Goal: Find specific page/section: Find specific page/section

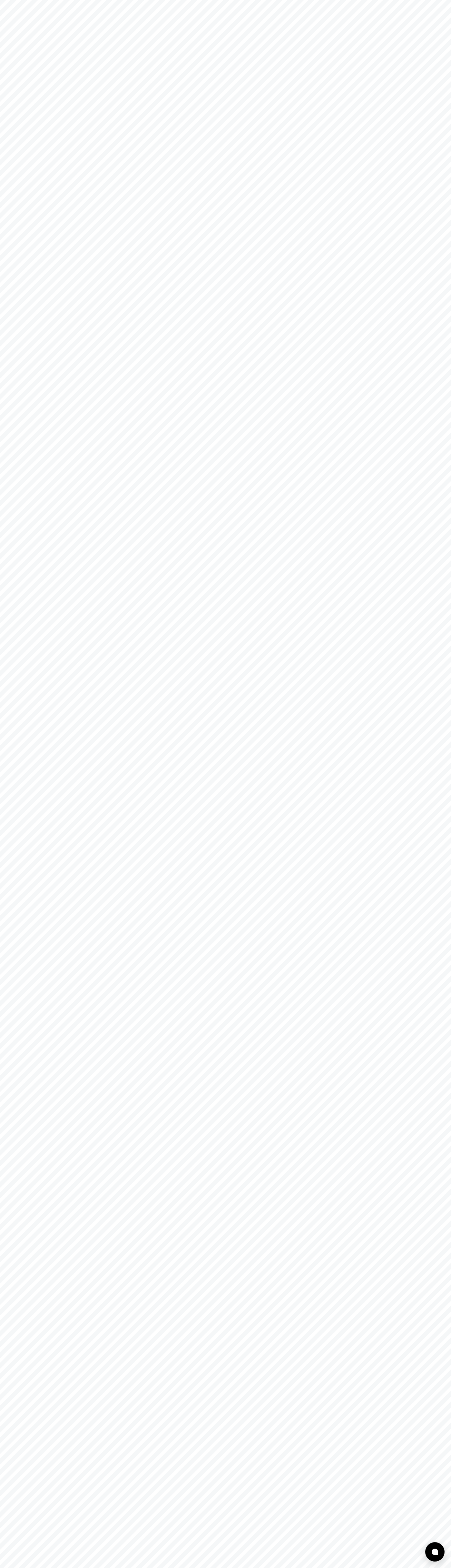
click at [117, 0] on html at bounding box center [226, 0] width 451 height 0
click at [443, 0] on html at bounding box center [226, 0] width 451 height 0
click at [94, 0] on html at bounding box center [226, 0] width 451 height 0
click at [29, 0] on html at bounding box center [226, 0] width 451 height 0
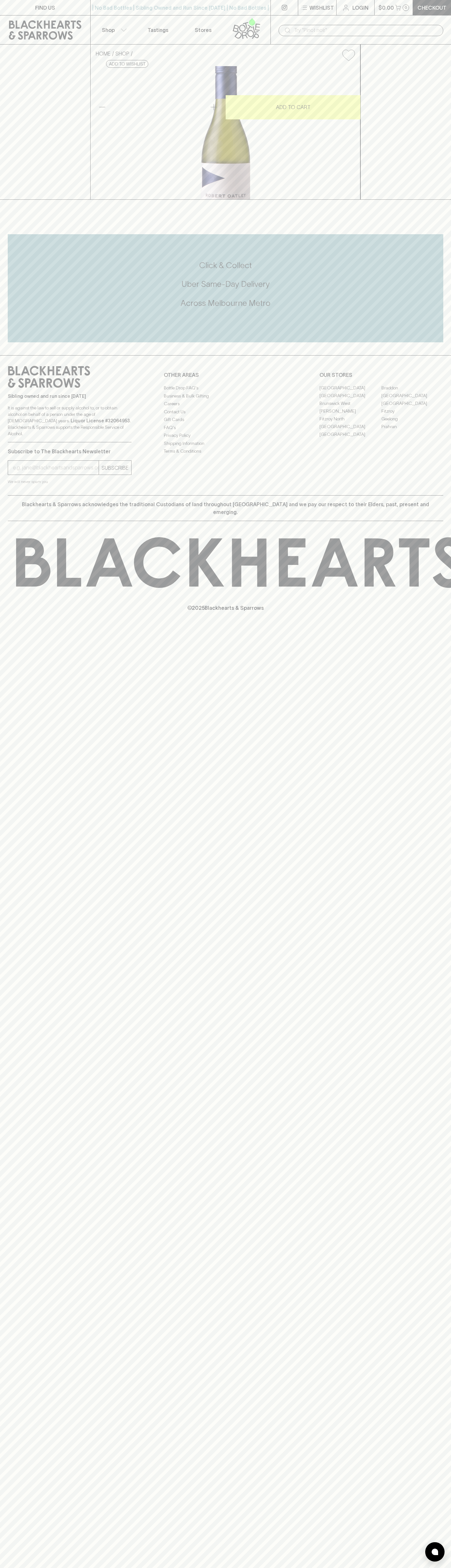
click at [350, 415] on link "[PERSON_NAME]" at bounding box center [350, 411] width 62 height 8
